Goal: Communication & Community: Answer question/provide support

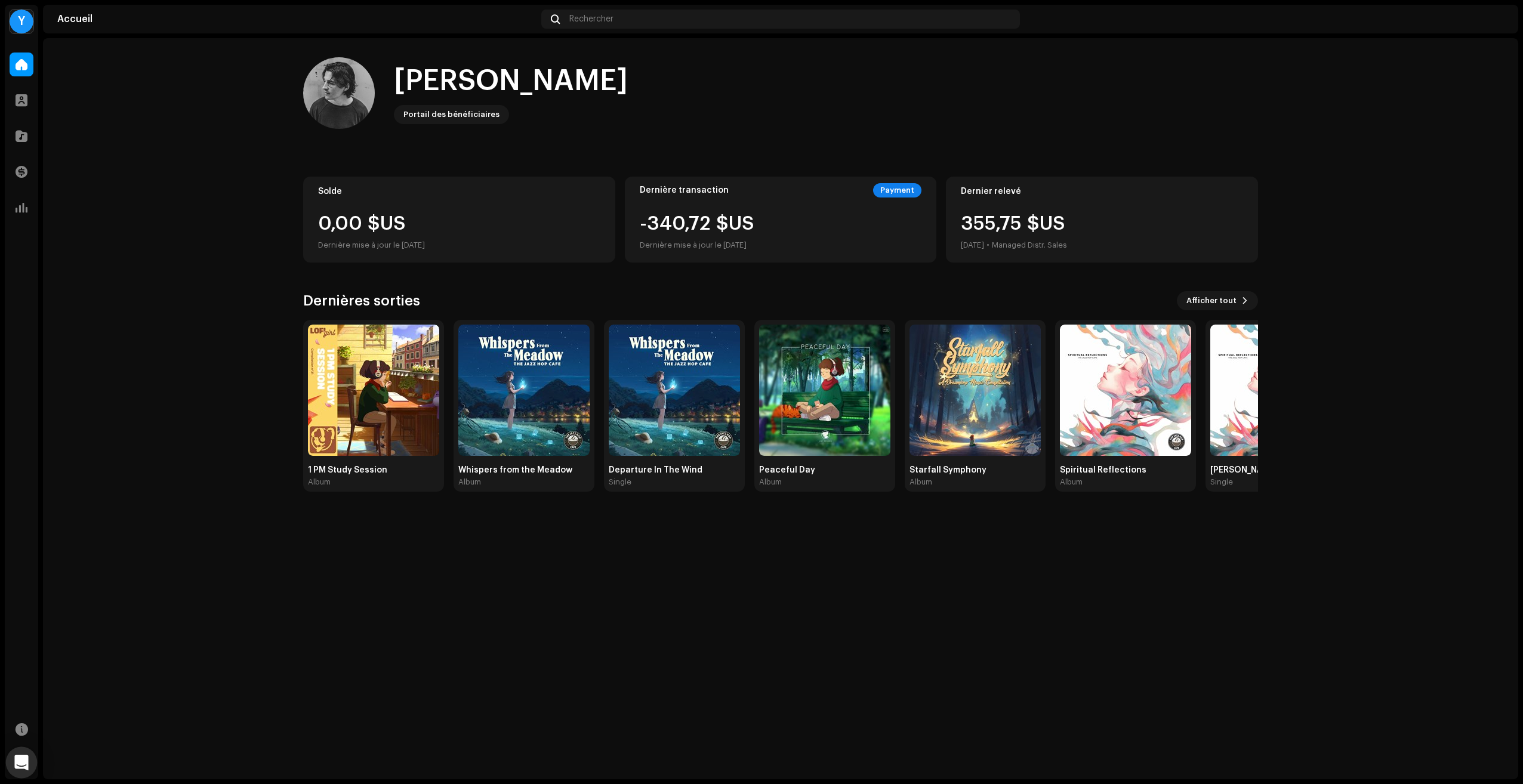
click at [29, 761] on div "Open Intercom Messenger" at bounding box center [22, 763] width 32 height 32
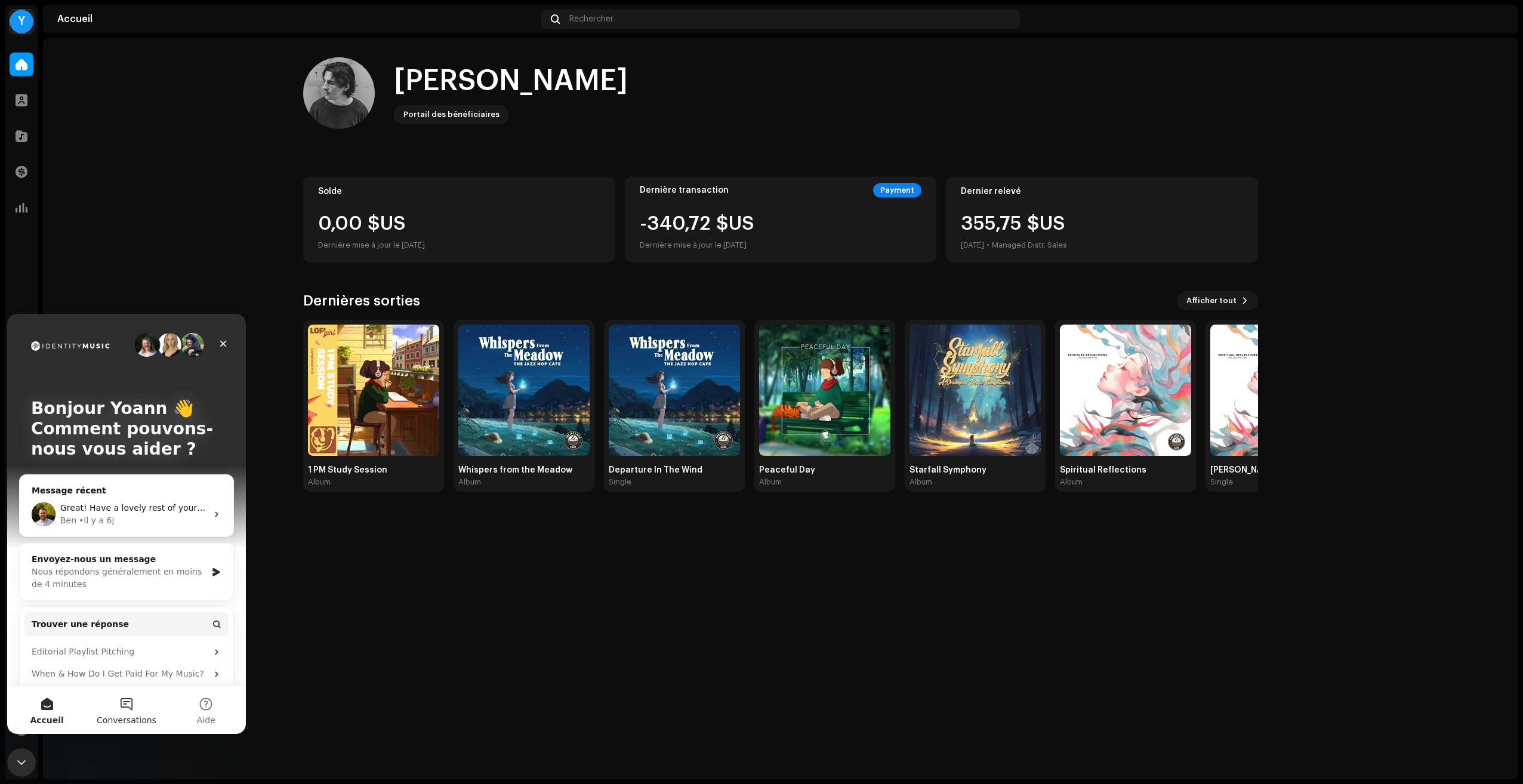
click at [115, 713] on button "Conversations" at bounding box center [126, 710] width 80 height 48
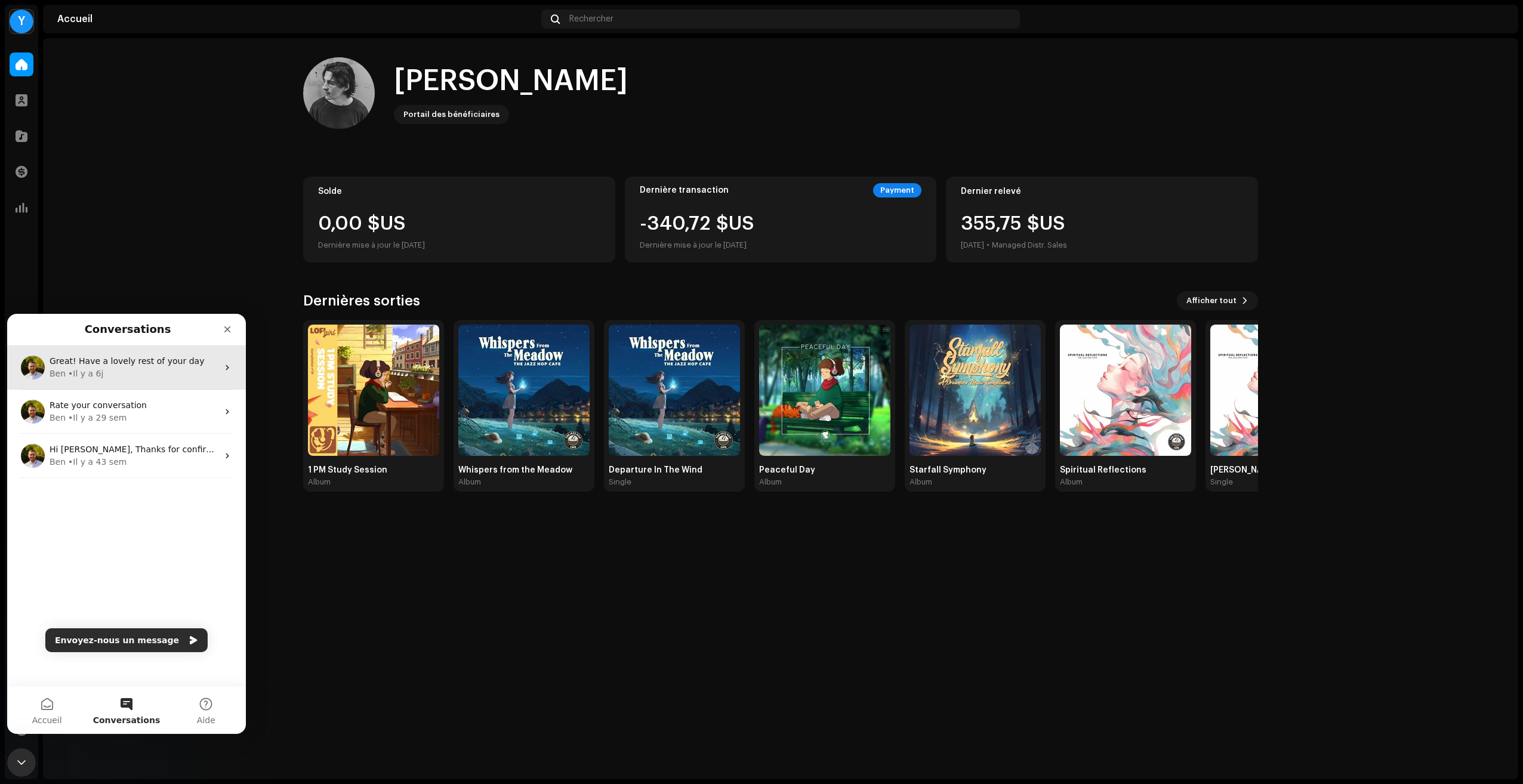
click at [114, 362] on span "Great! Have a lovely rest of your day" at bounding box center [127, 361] width 155 height 9
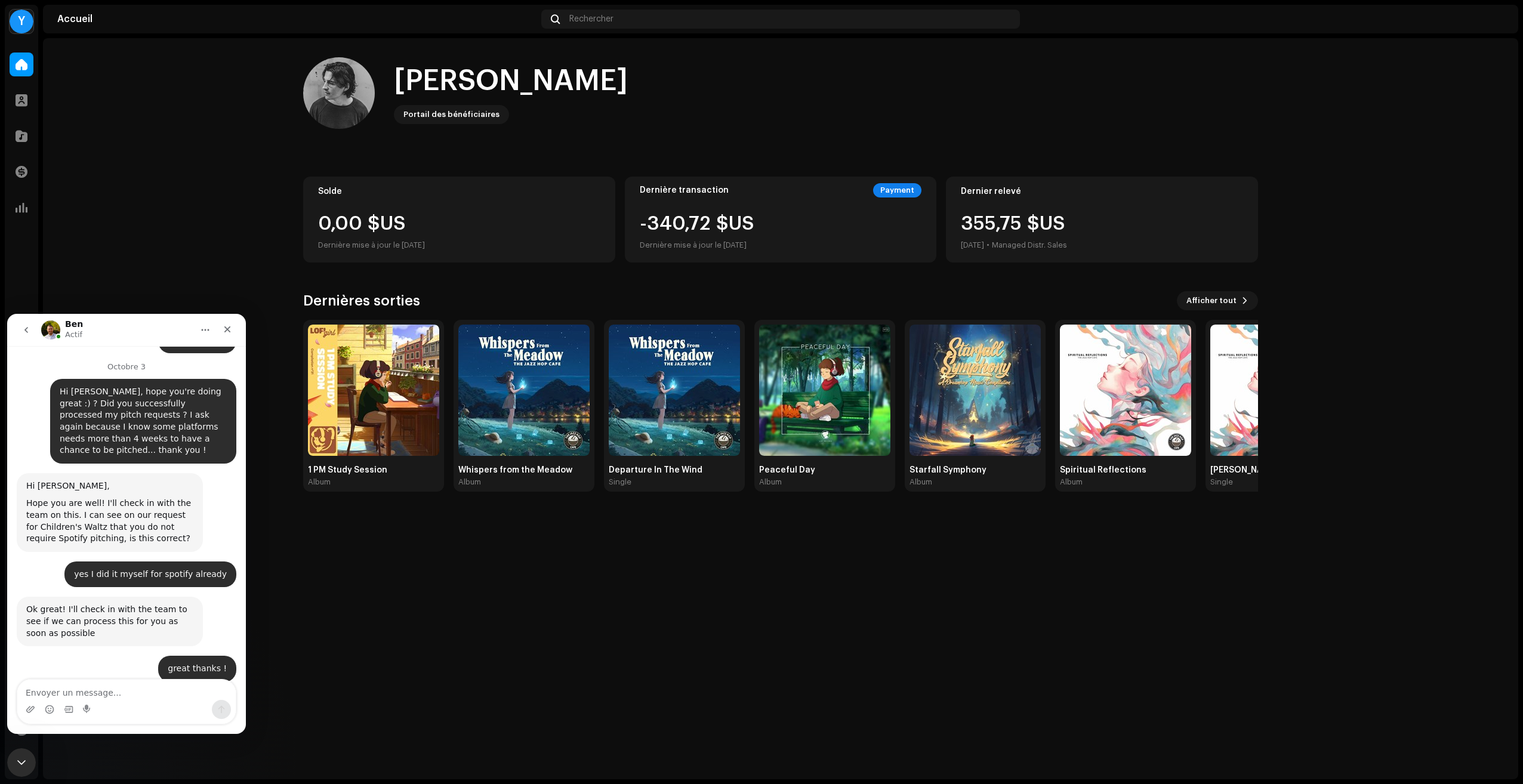
scroll to position [1847, 0]
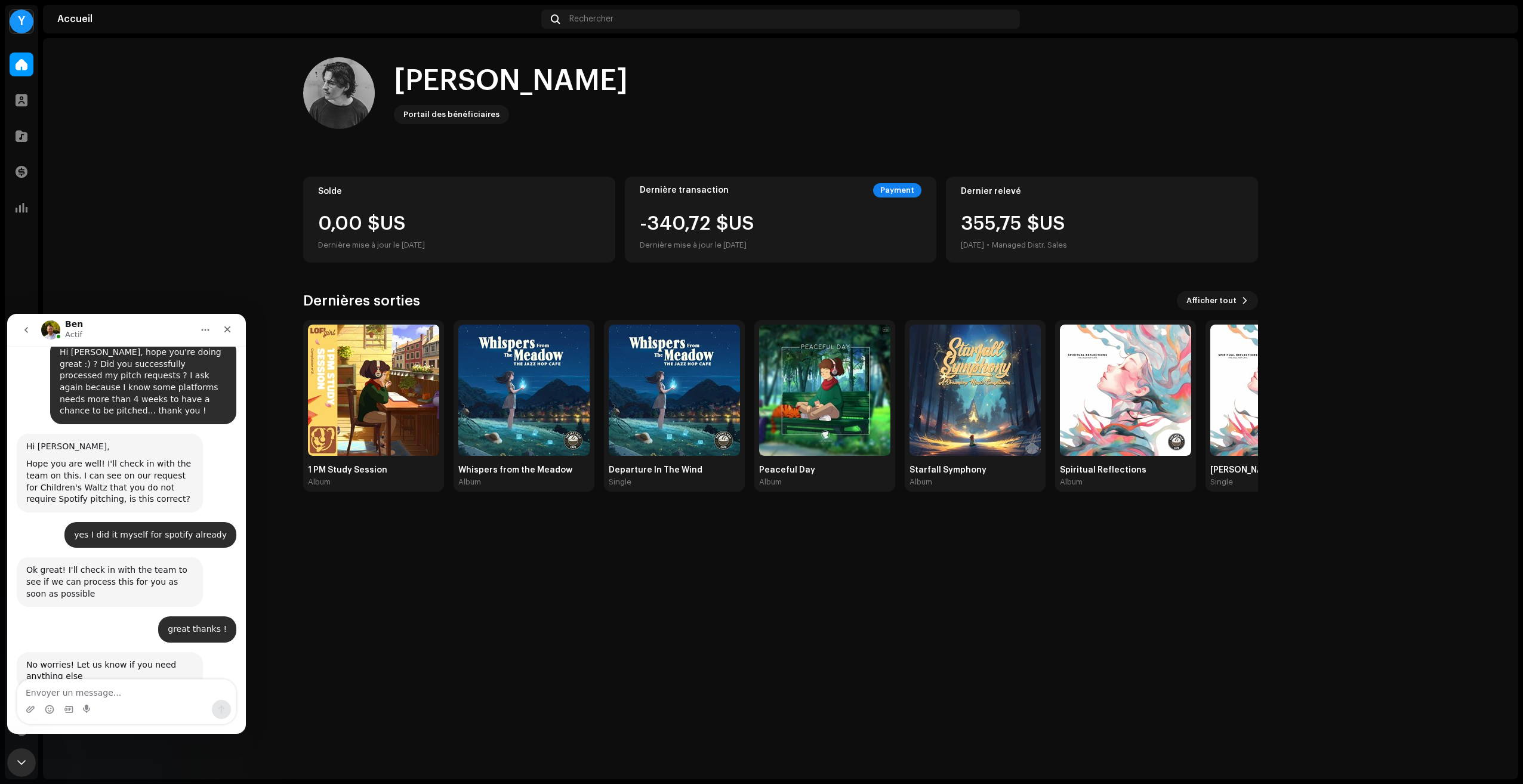
click at [87, 695] on textarea "Envoyer un message..." at bounding box center [126, 690] width 219 height 21
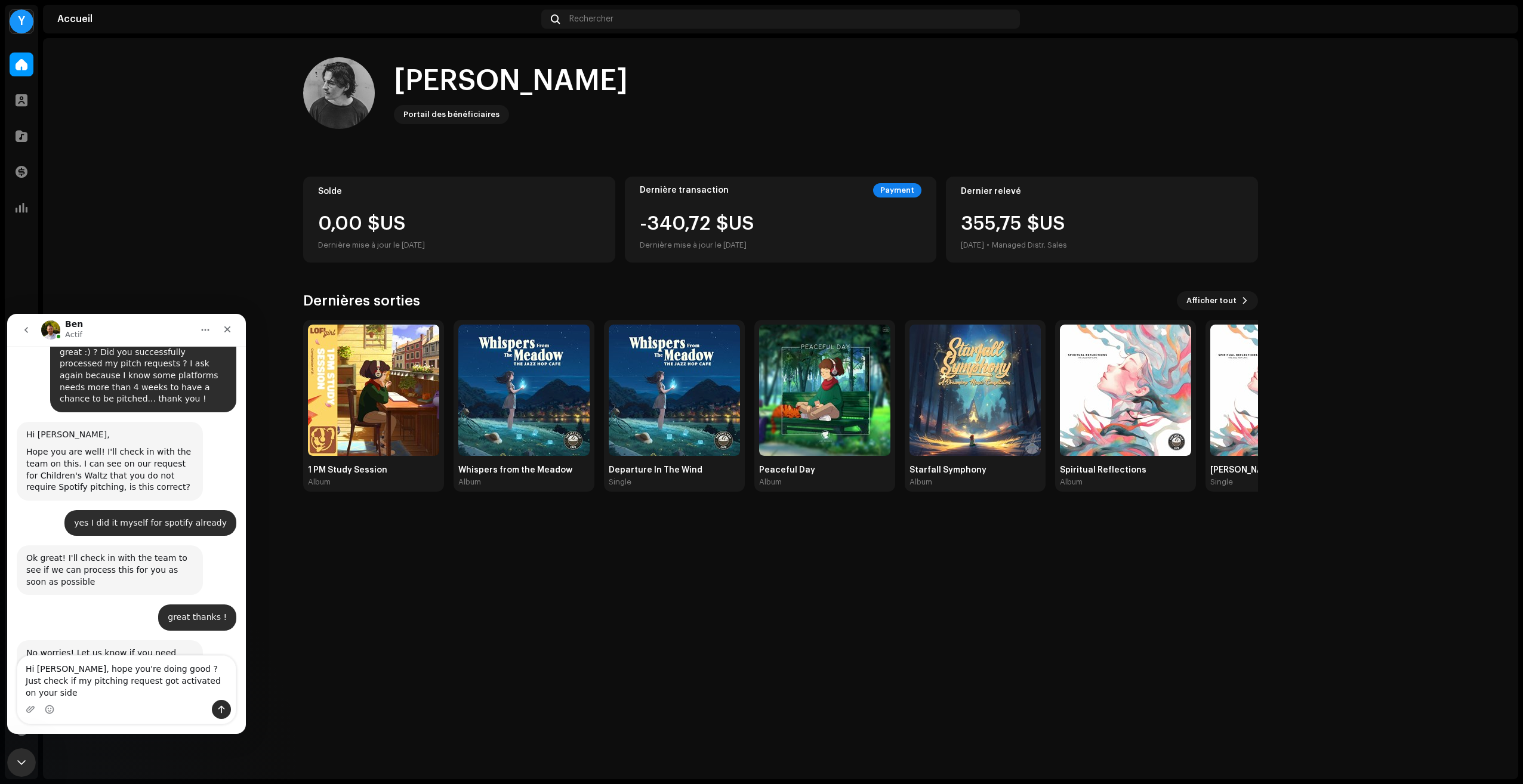
type textarea "Hi [PERSON_NAME], hope you're doing good ? Just check if my pitching request go…"
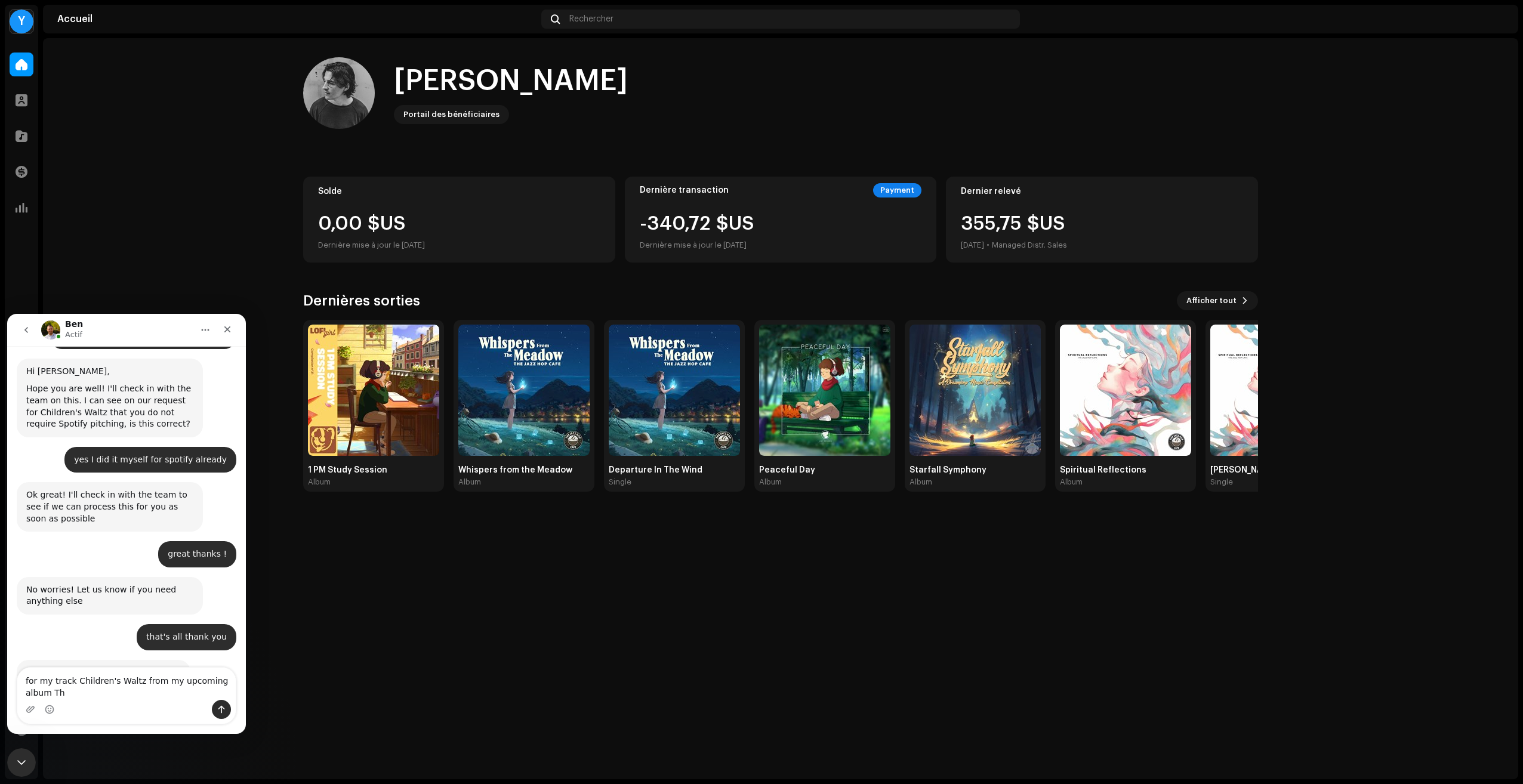
scroll to position [1934, 0]
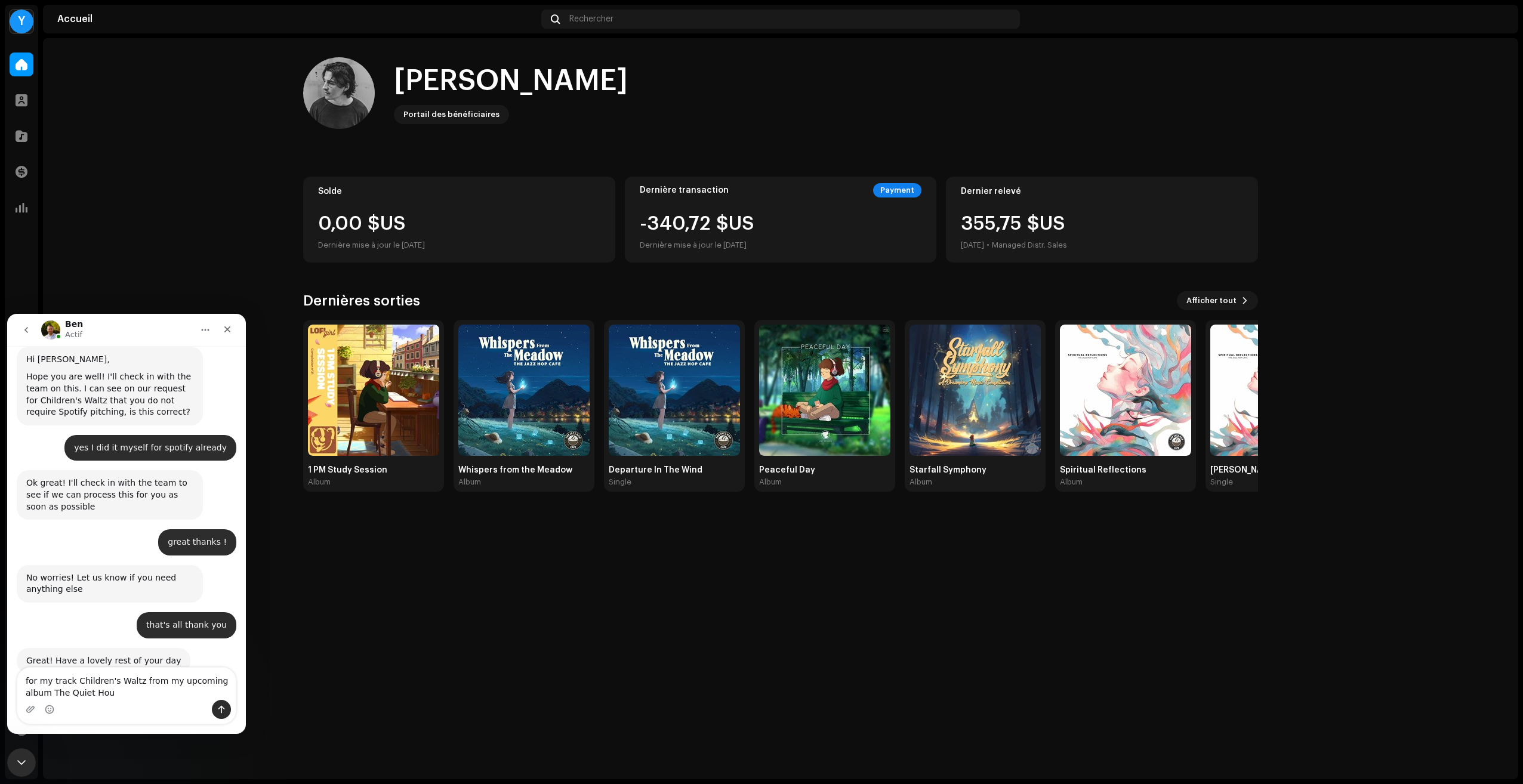
type textarea "for my track Children's Waltz from my upcoming album The Quiet Hour"
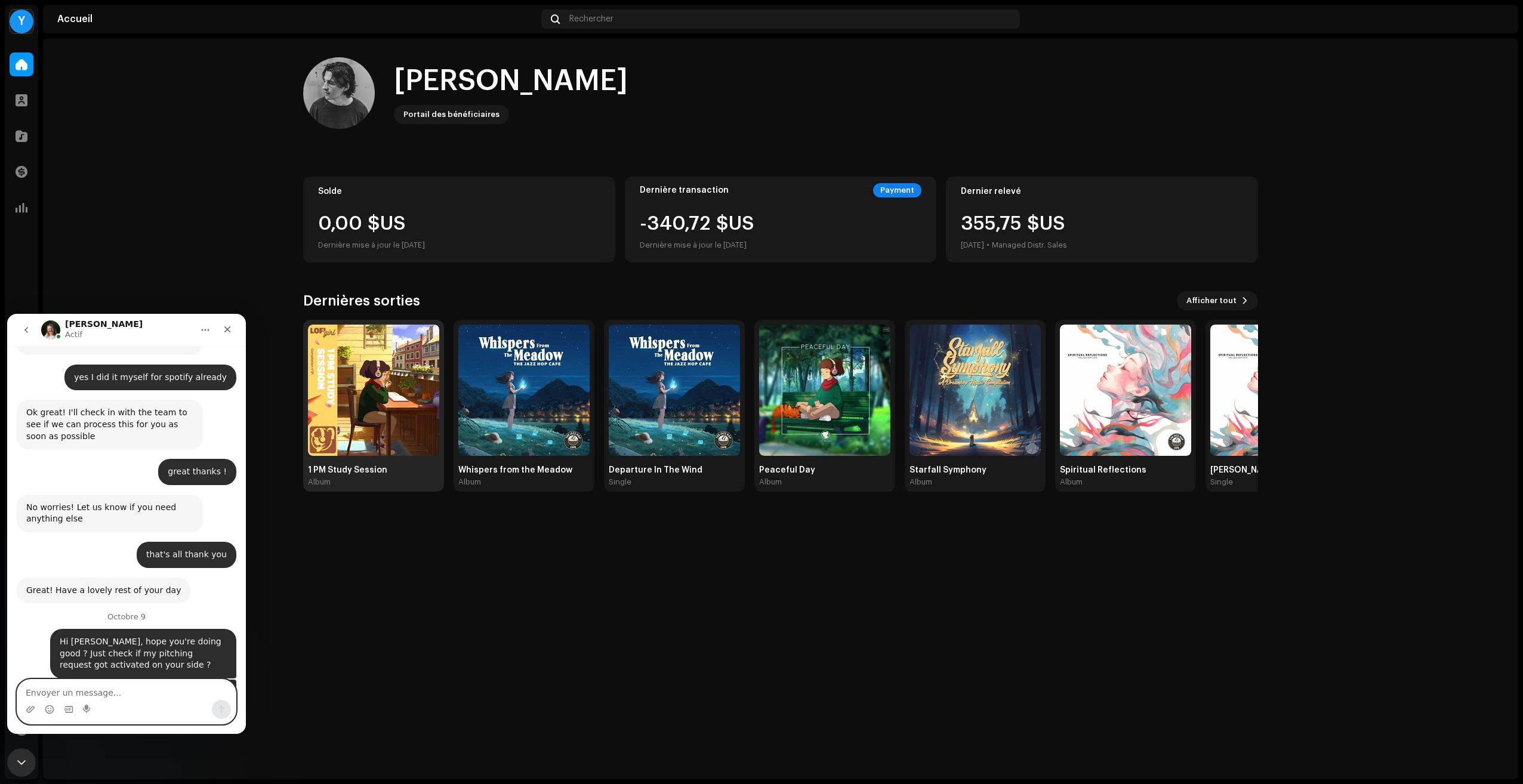
scroll to position [2036, 0]
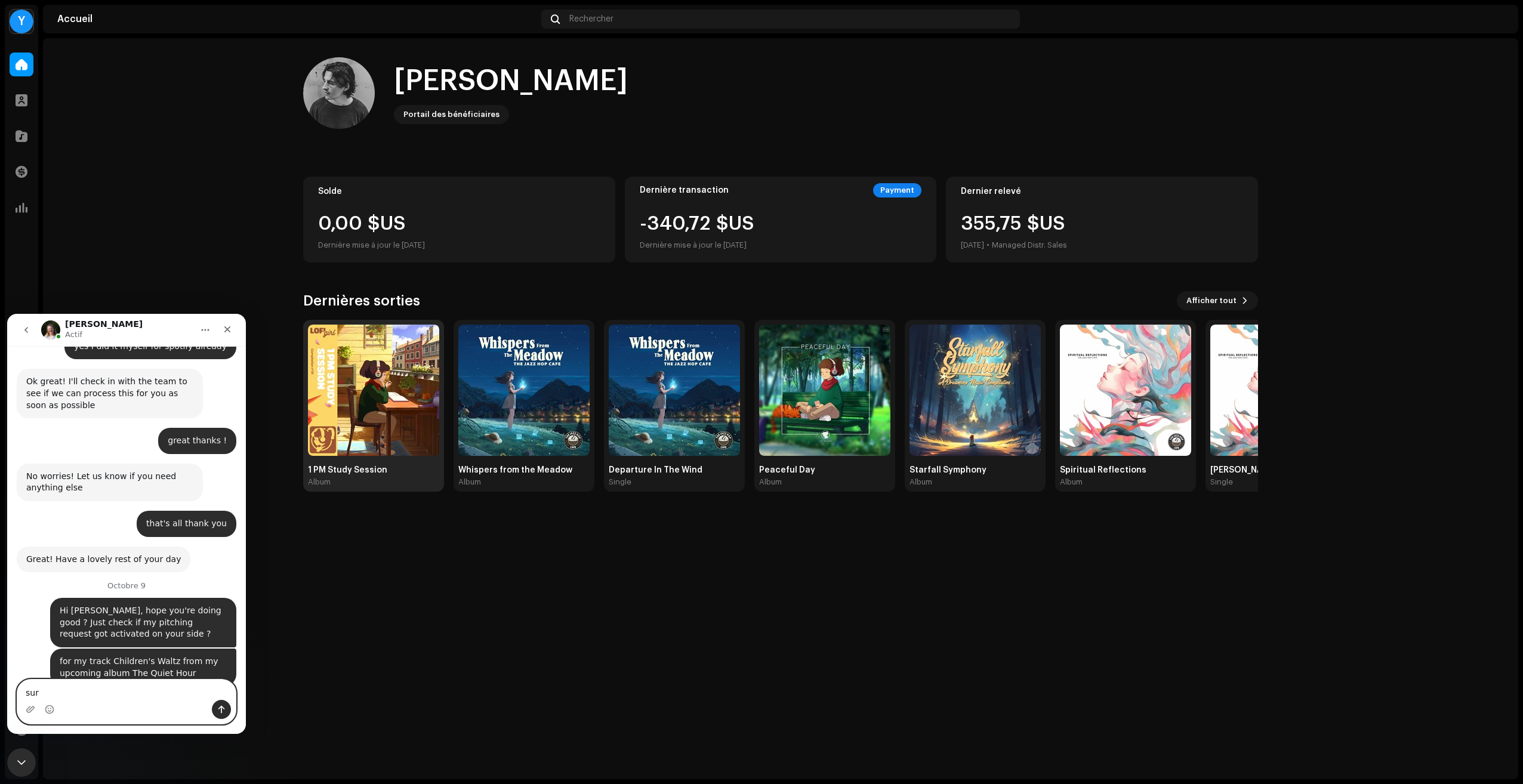
type textarea "sure"
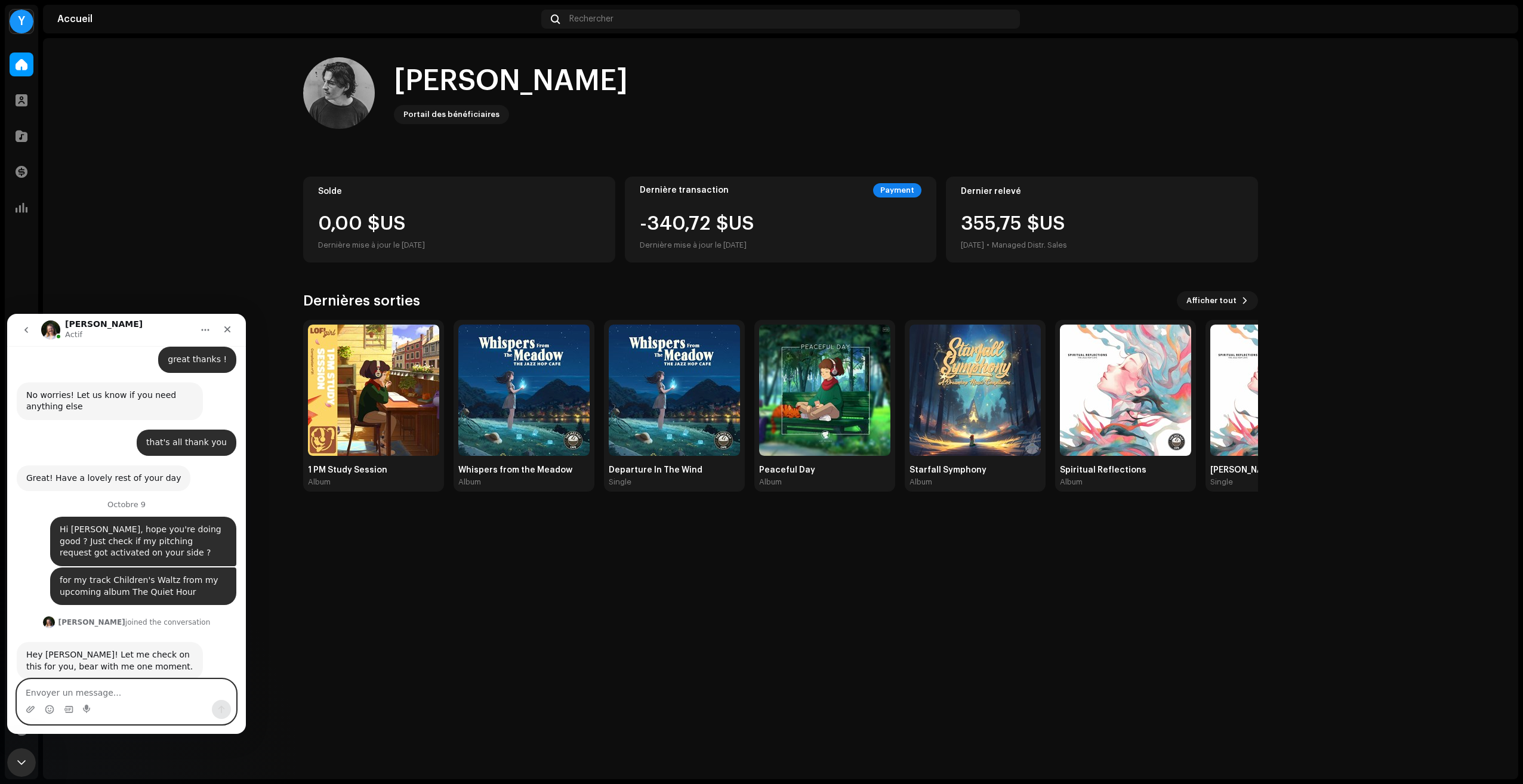
scroll to position [2130, 0]
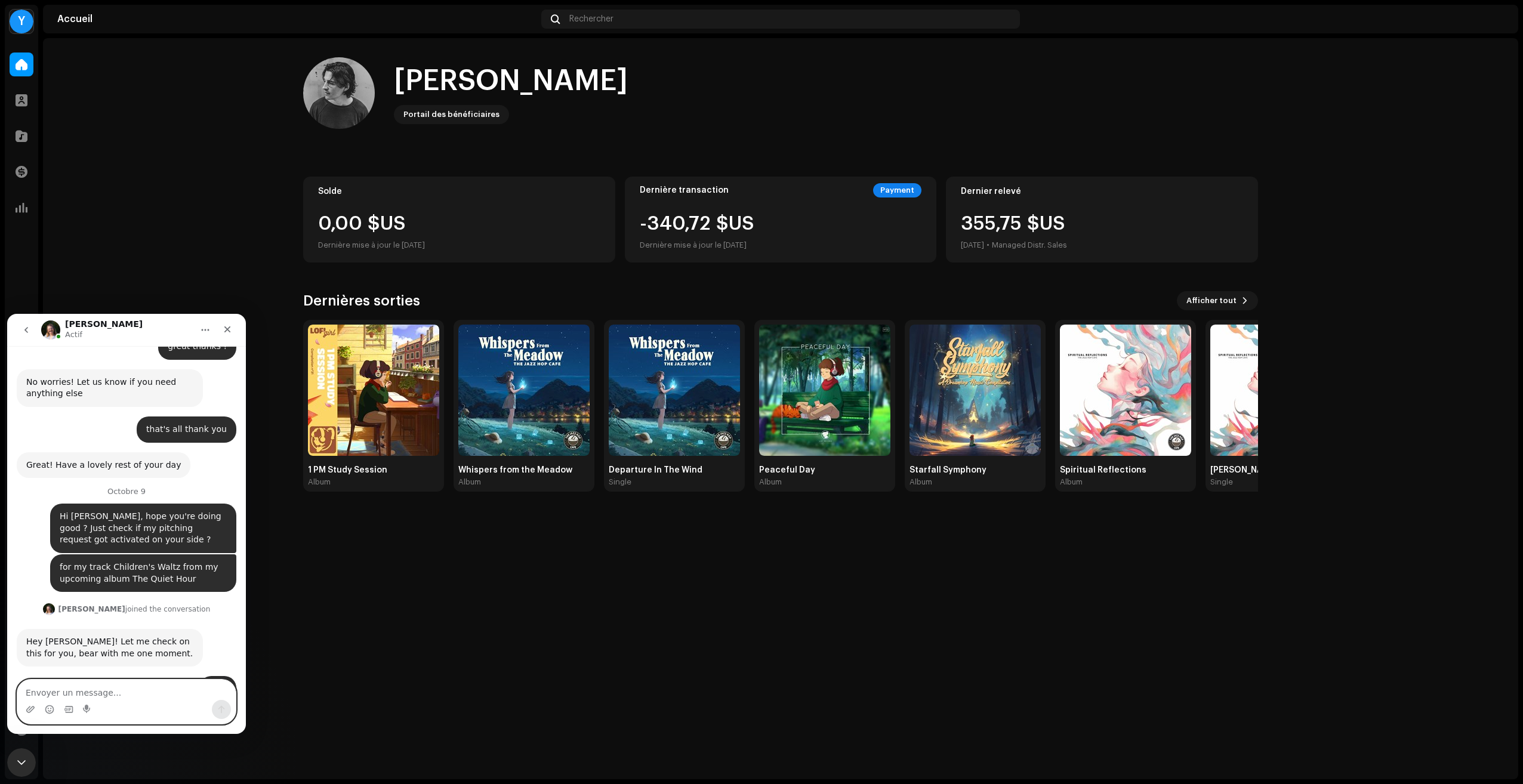
click at [123, 692] on textarea "Envoyer un message..." at bounding box center [126, 690] width 219 height 21
type textarea "well, is it possible to be sure it wa"
click at [150, 693] on textarea "well, is it possible to be sure it wa" at bounding box center [126, 690] width 219 height 21
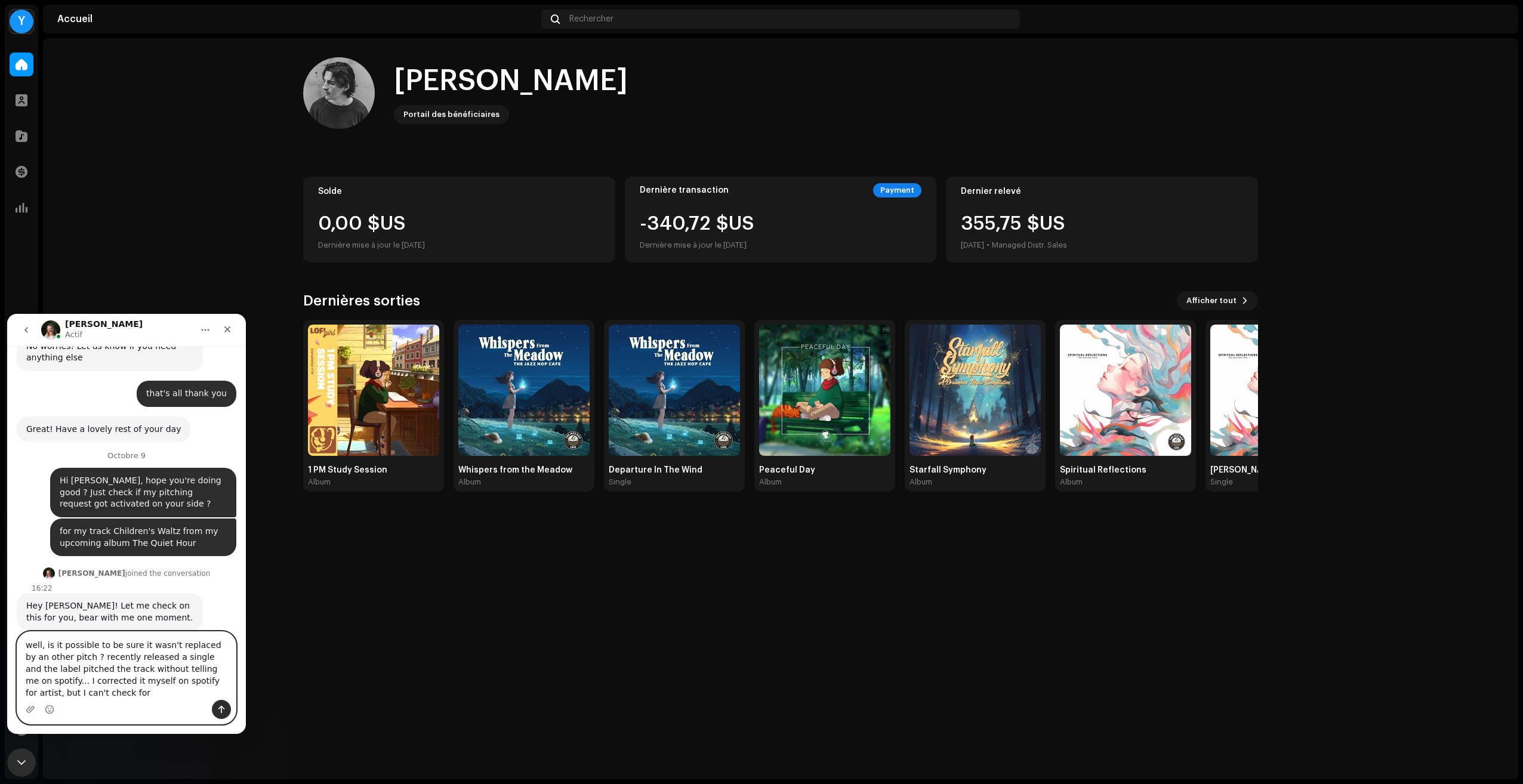
scroll to position [2178, 0]
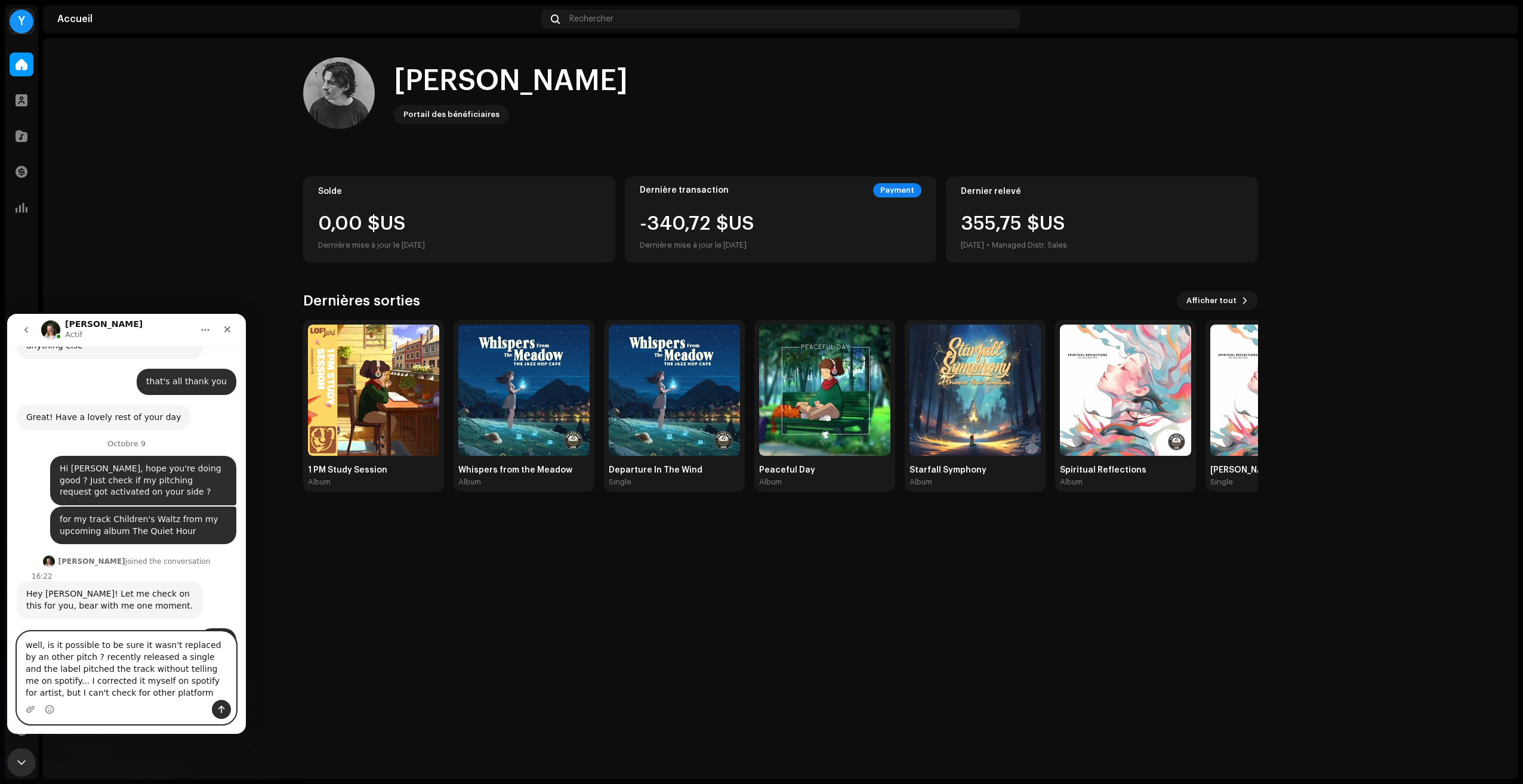
type textarea "well, is it possible to be sure it wasn't replaced by an other pitch ? recently…"
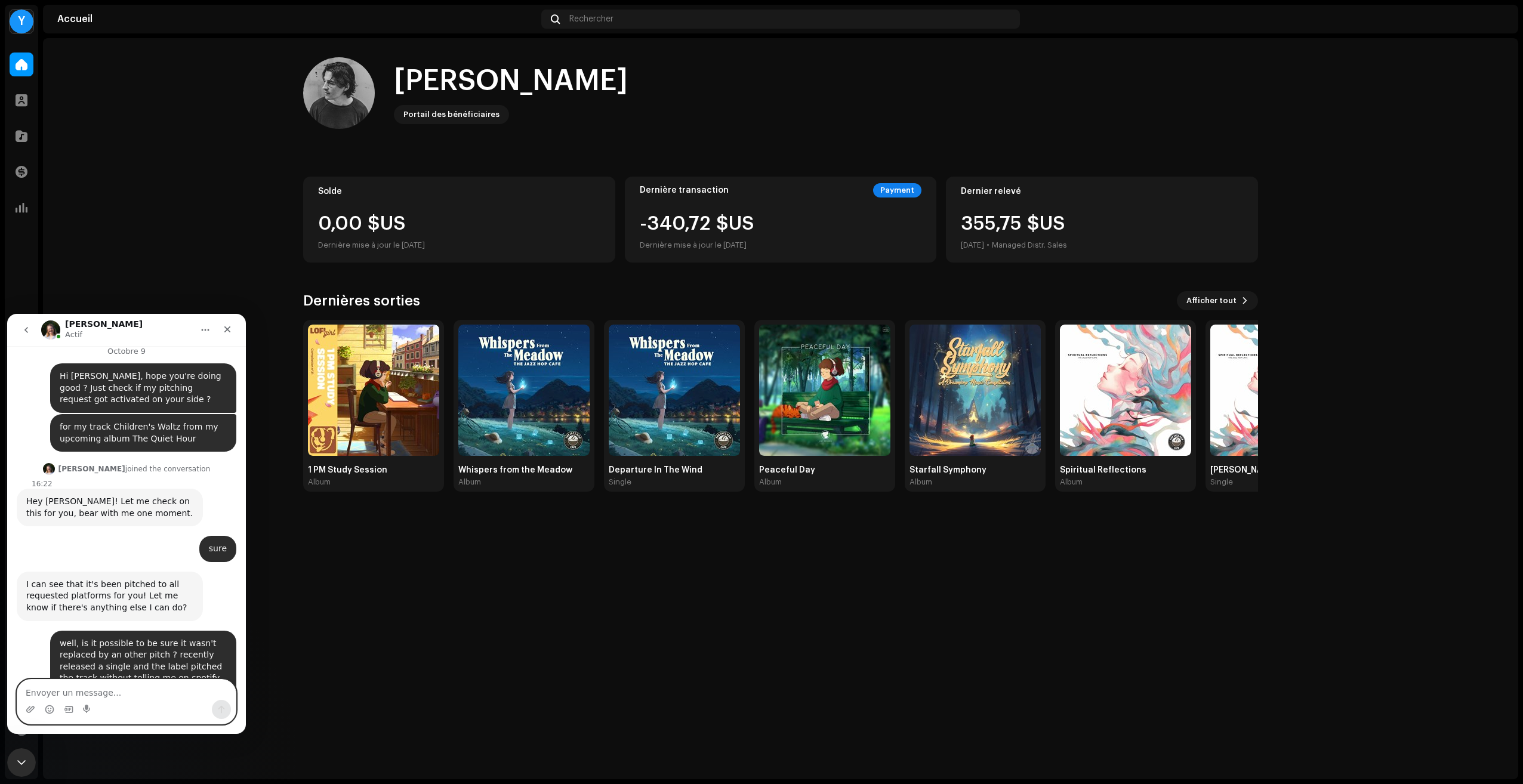
scroll to position [2330, 0]
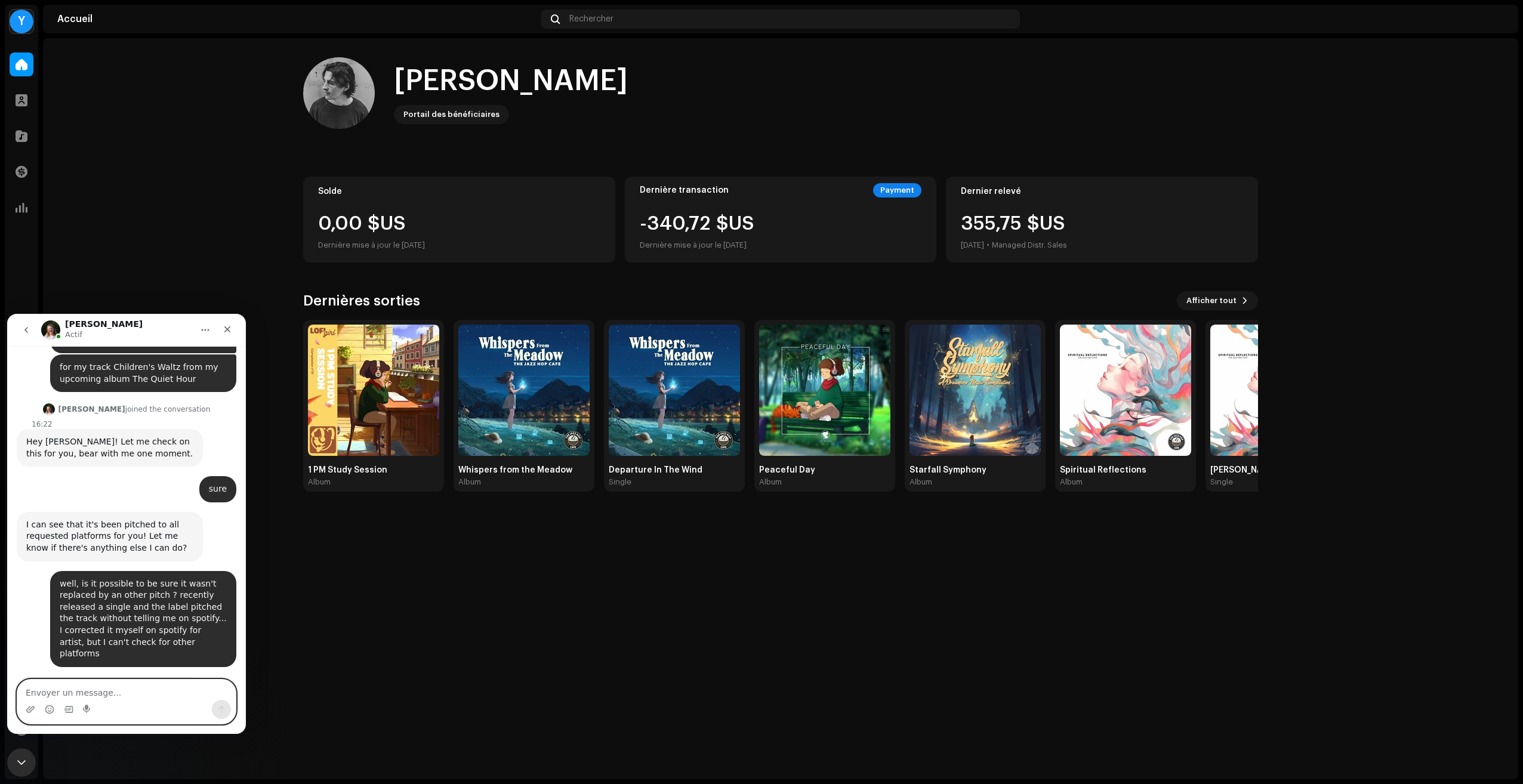
click at [130, 695] on textarea "Envoyer un message..." at bounding box center [126, 690] width 219 height 21
type textarea "ahh I didn't know that, thank you for the info :)"
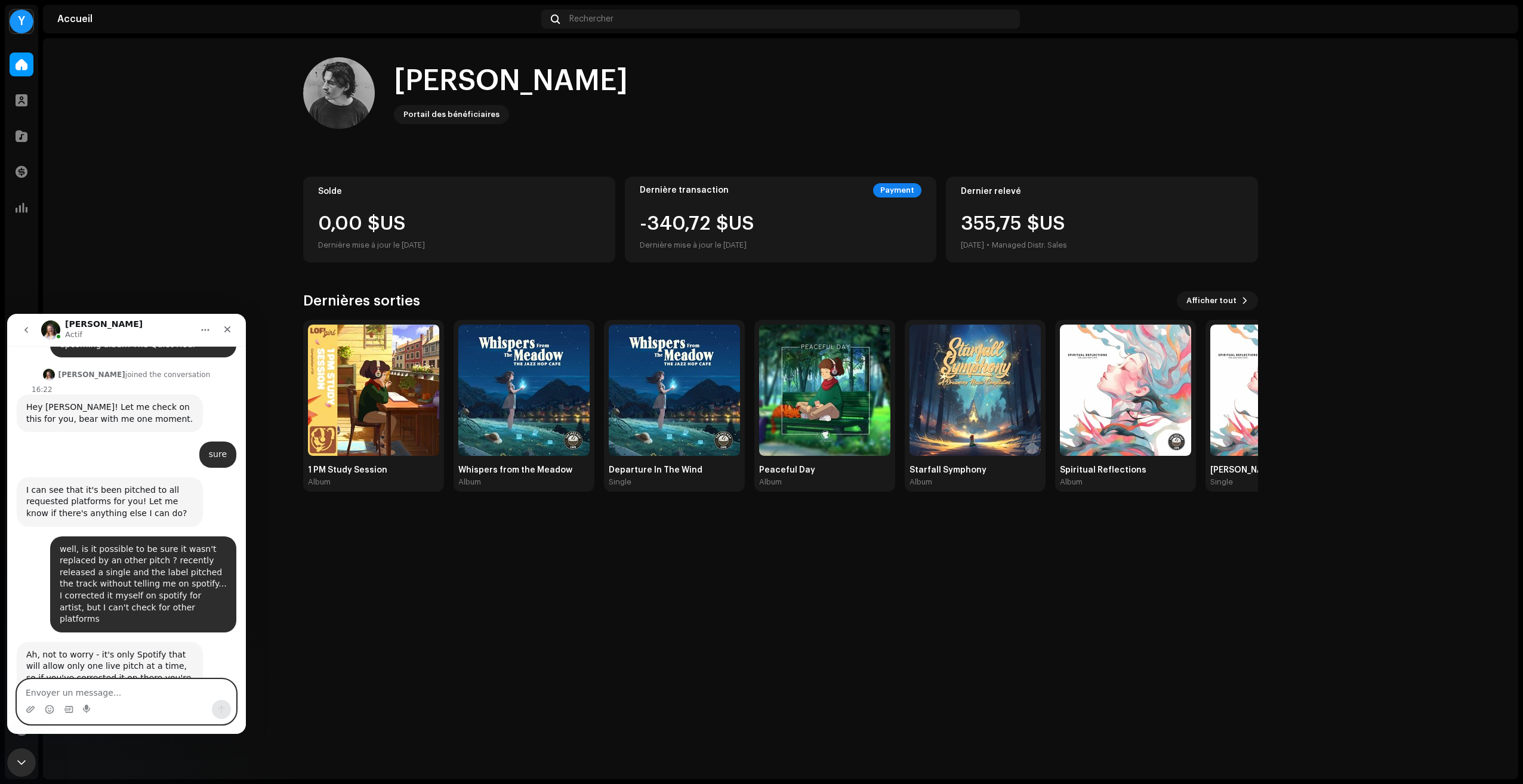
scroll to position [2377, 0]
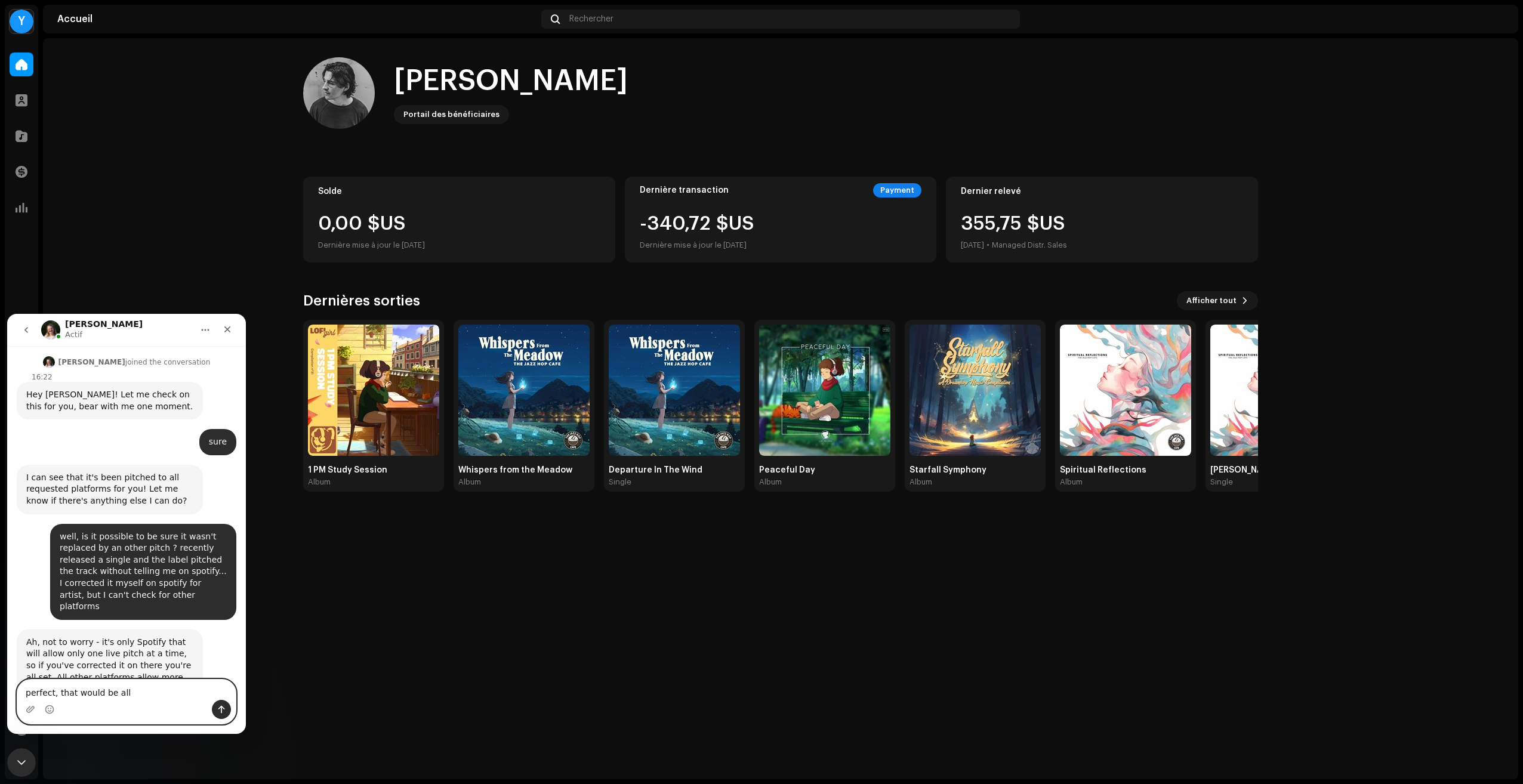
type textarea "perfect, that would be all"
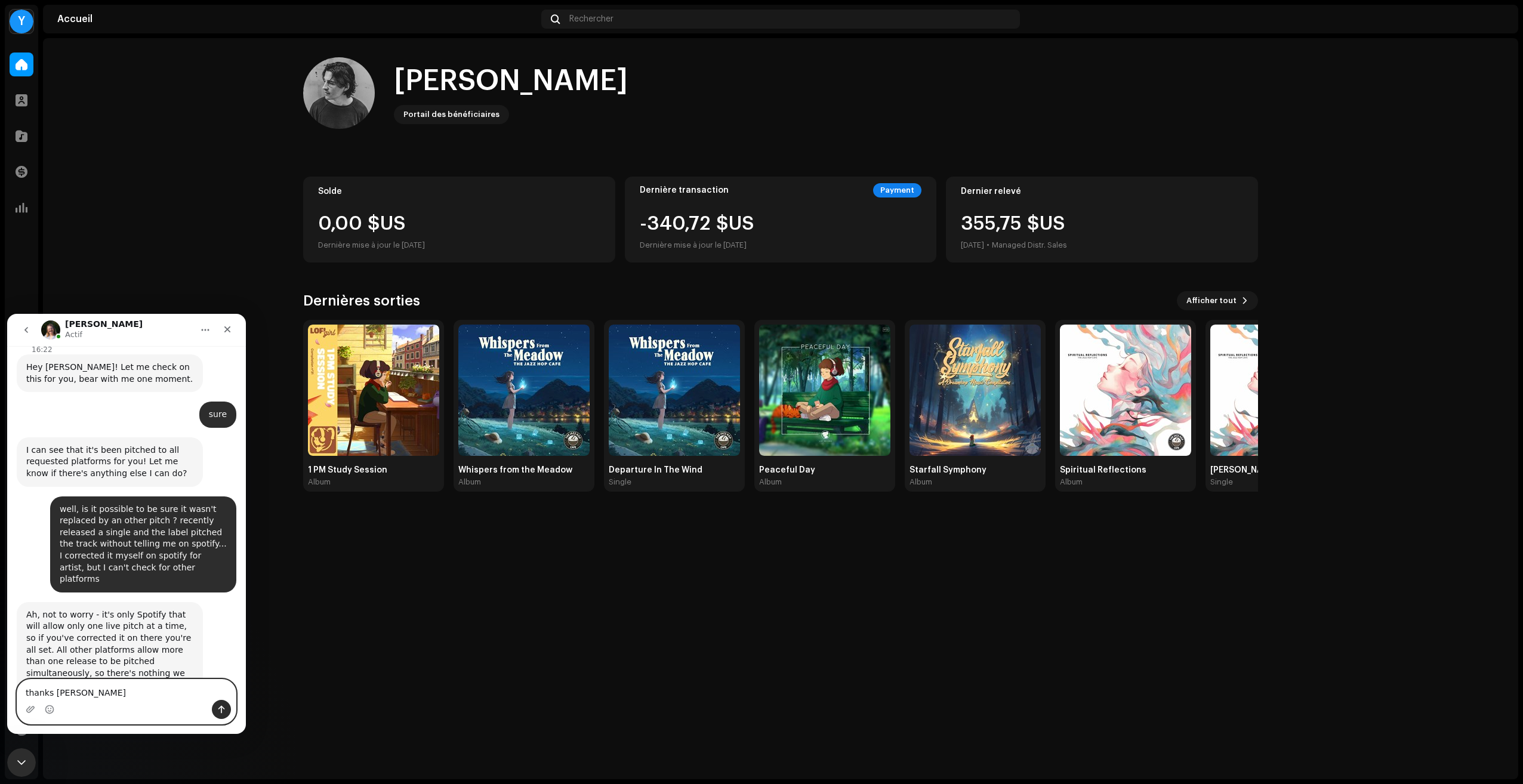
type textarea "thanks [PERSON_NAME]"
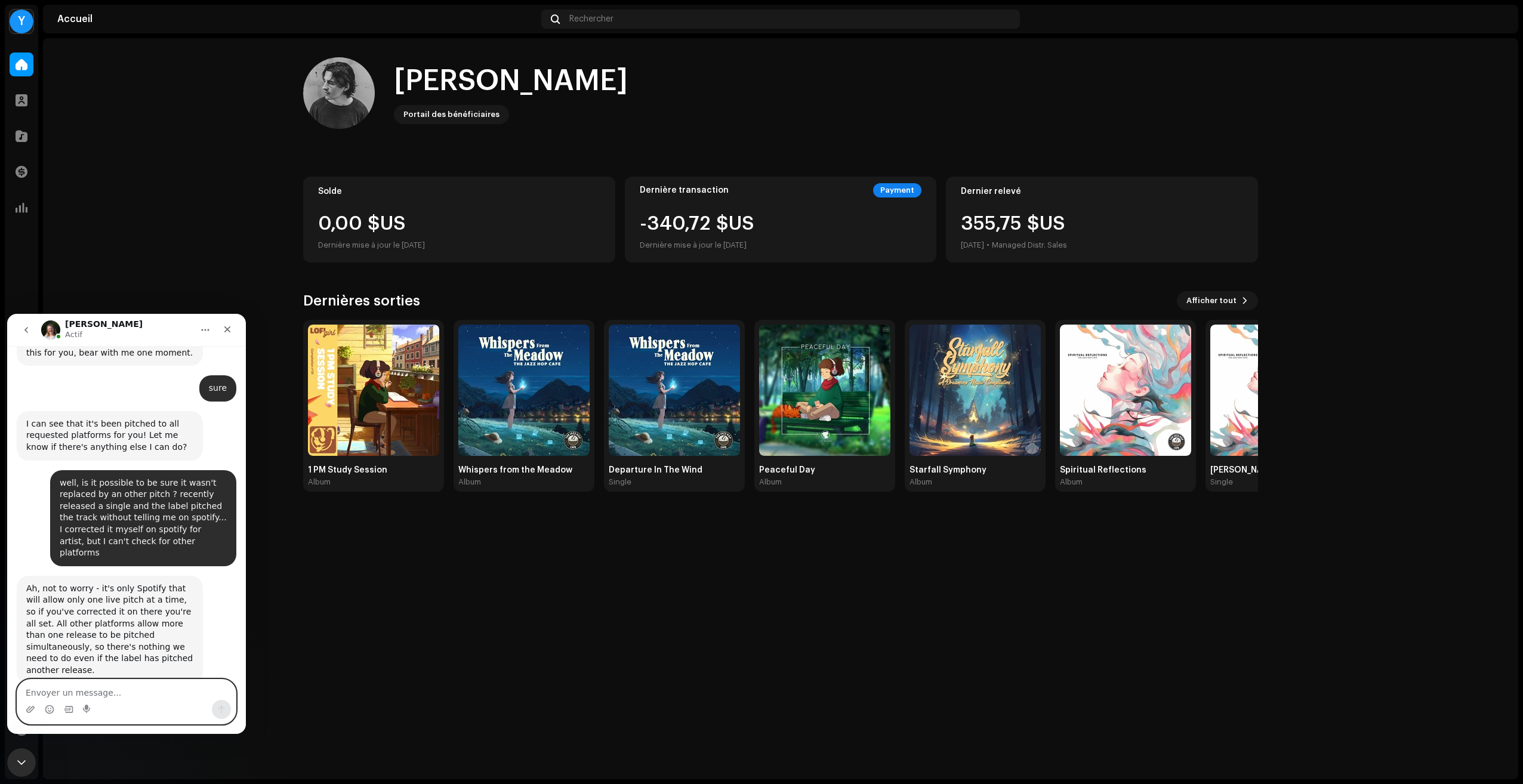
scroll to position [2432, 0]
click at [49, 330] on img "Intercom Messenger" at bounding box center [51, 330] width 19 height 19
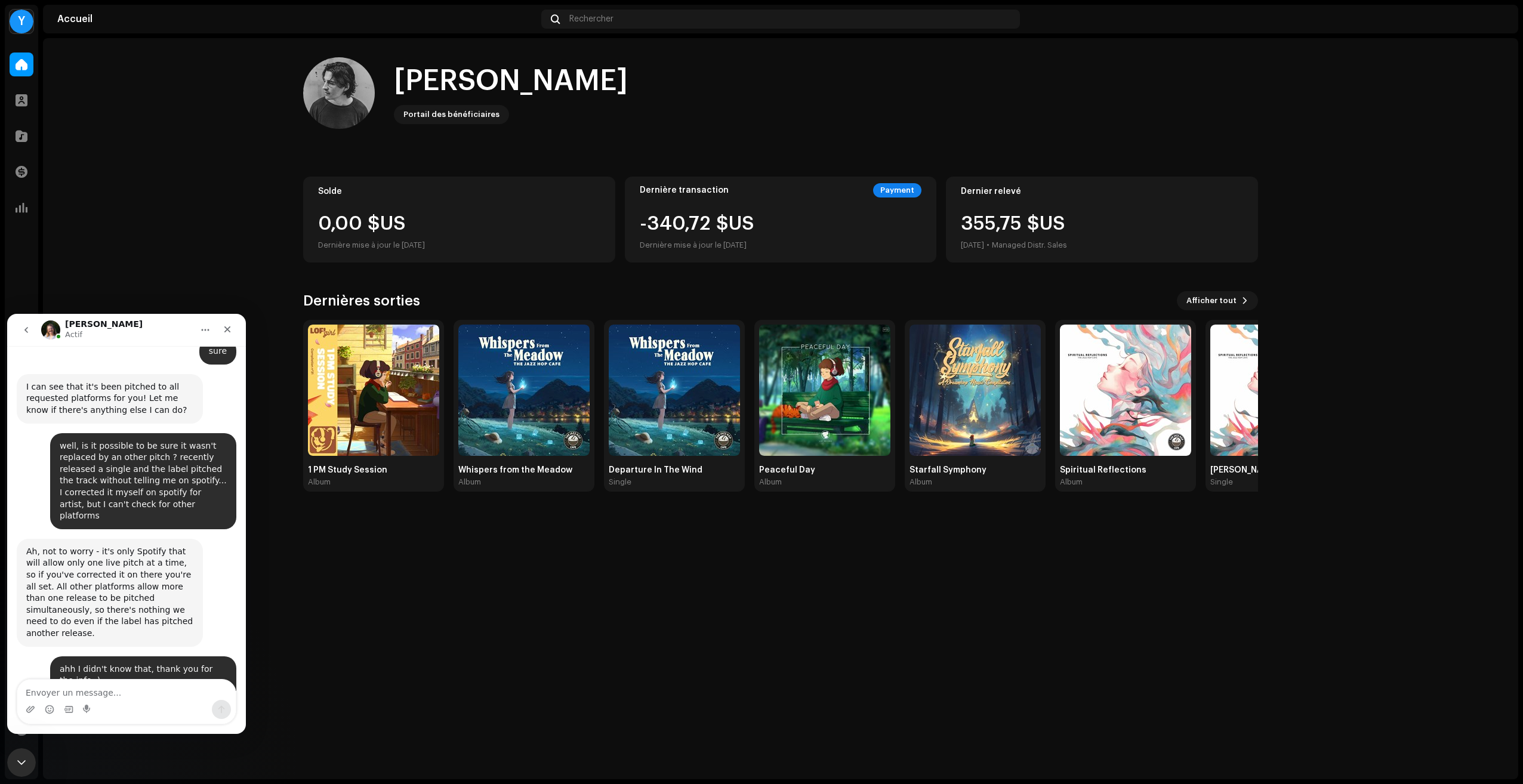
scroll to position [2467, 0]
click at [87, 688] on textarea "Envoyer un message..." at bounding box center [126, 690] width 219 height 21
type textarea "you too !"
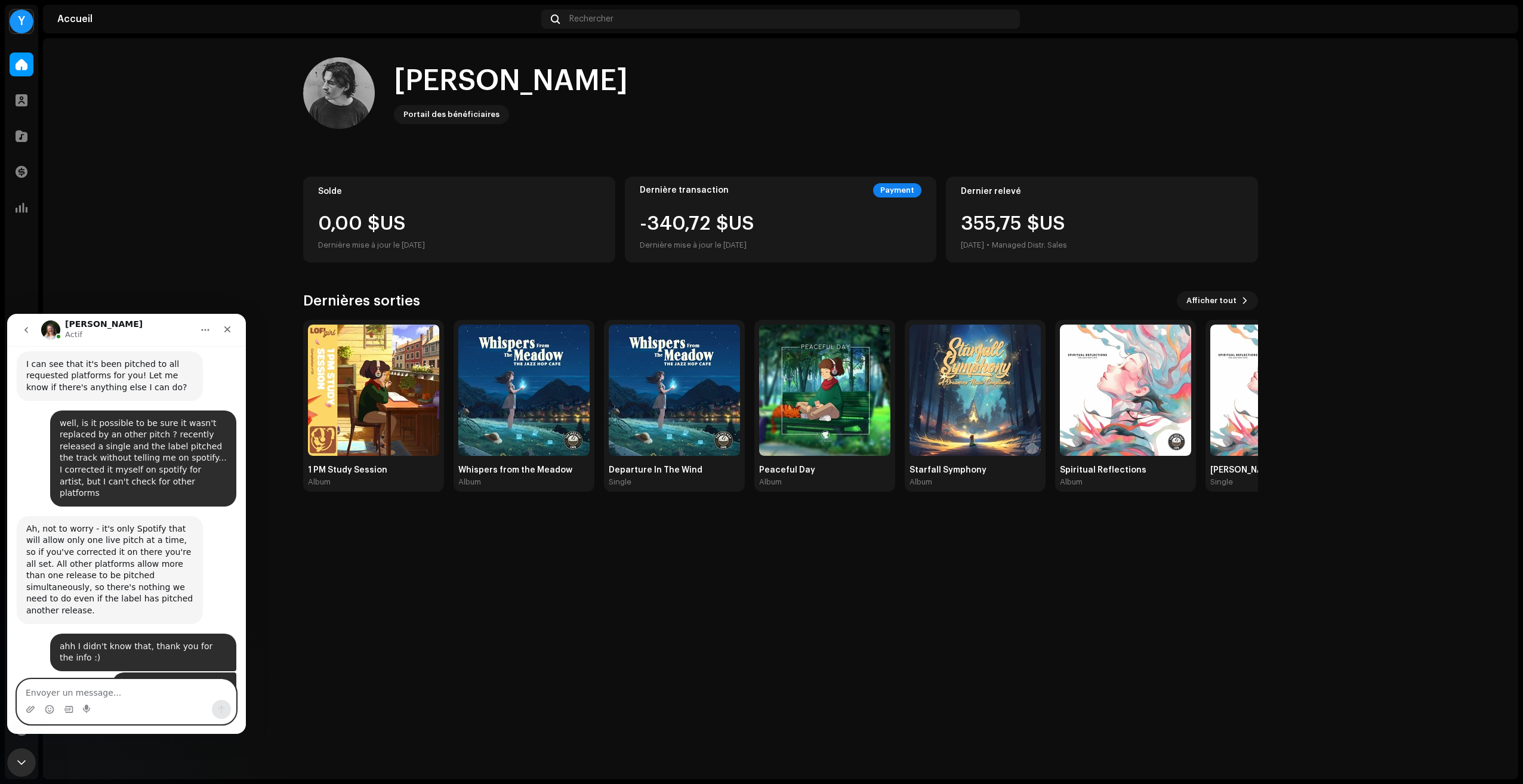
scroll to position [2502, 0]
